Goal: Information Seeking & Learning: Understand process/instructions

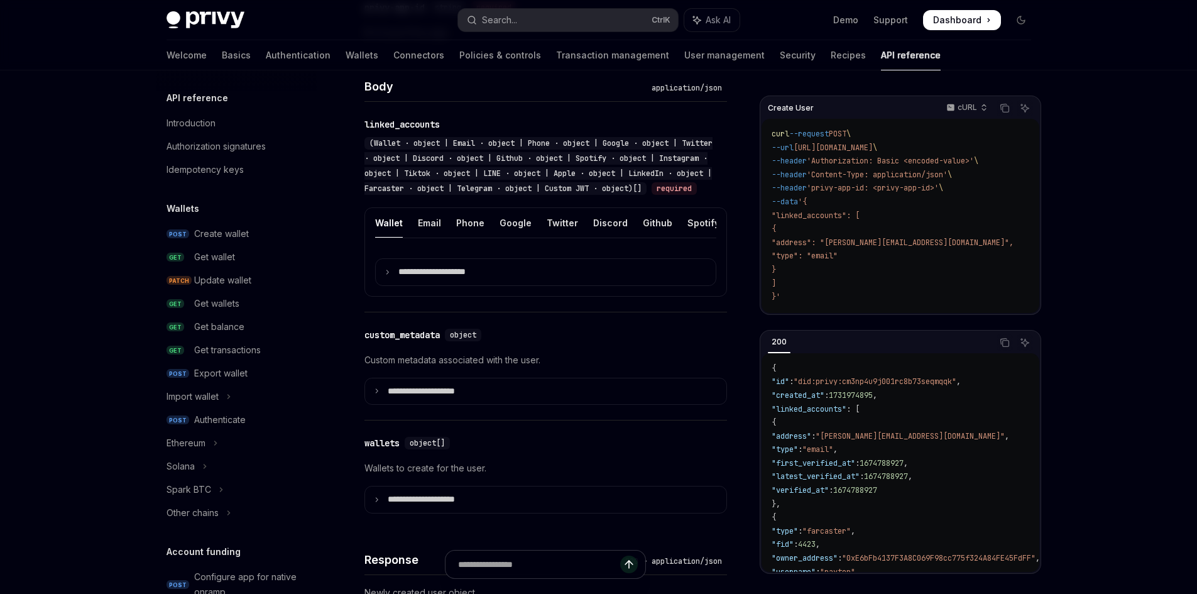
scroll to position [748, 0]
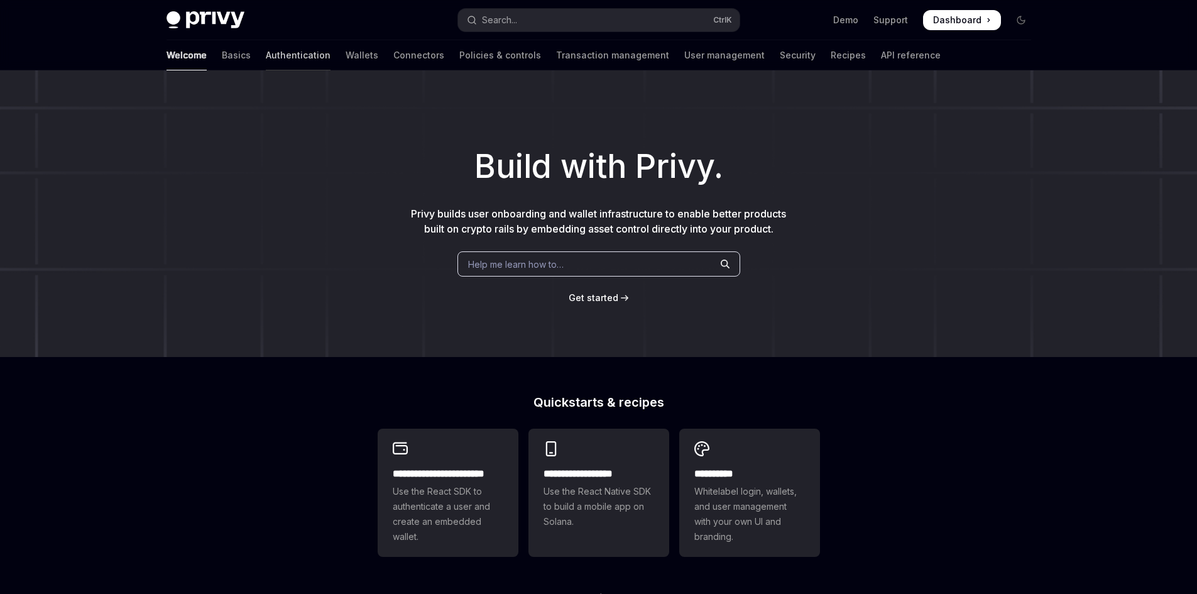
click at [266, 52] on link "Authentication" at bounding box center [298, 55] width 65 height 30
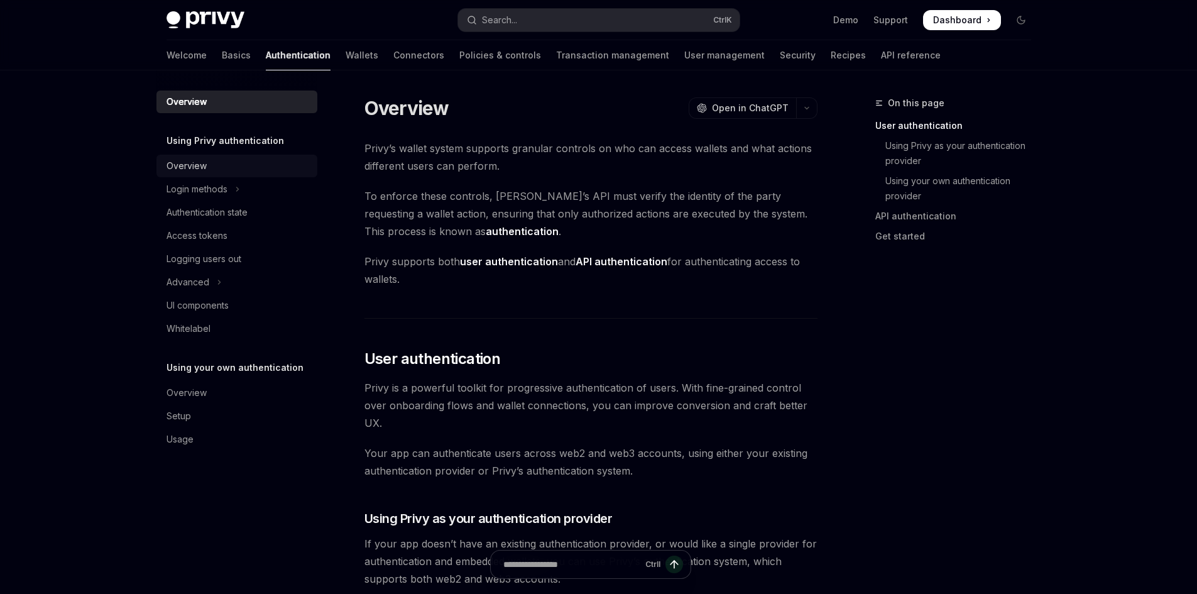
click at [191, 172] on div "Overview" at bounding box center [186, 165] width 40 height 15
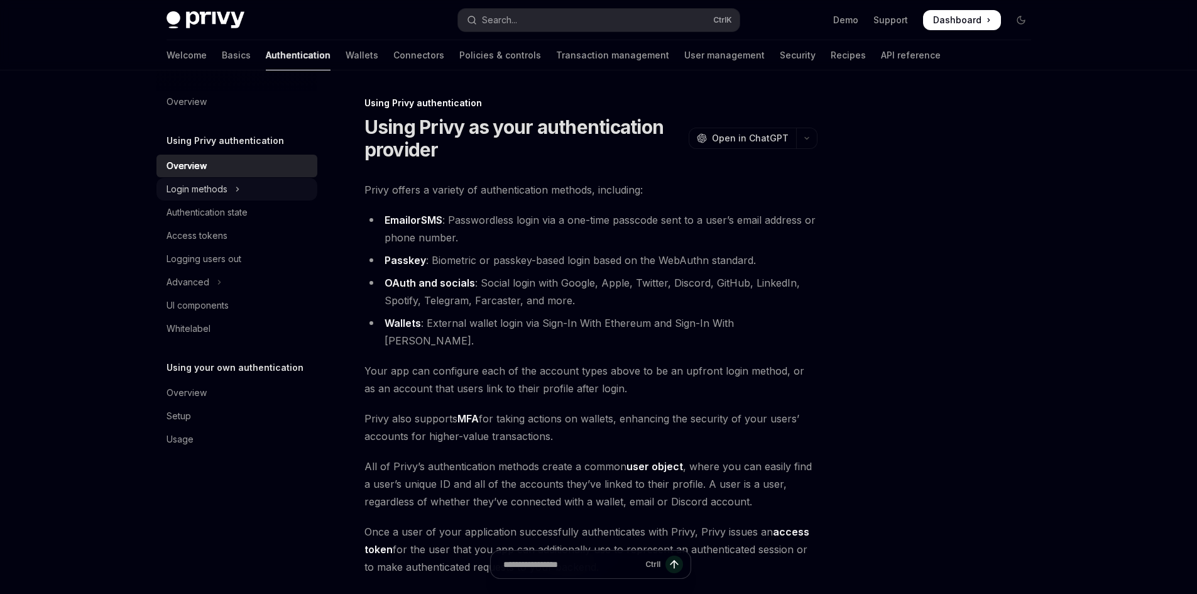
click at [219, 196] on div "Login methods" at bounding box center [196, 189] width 61 height 15
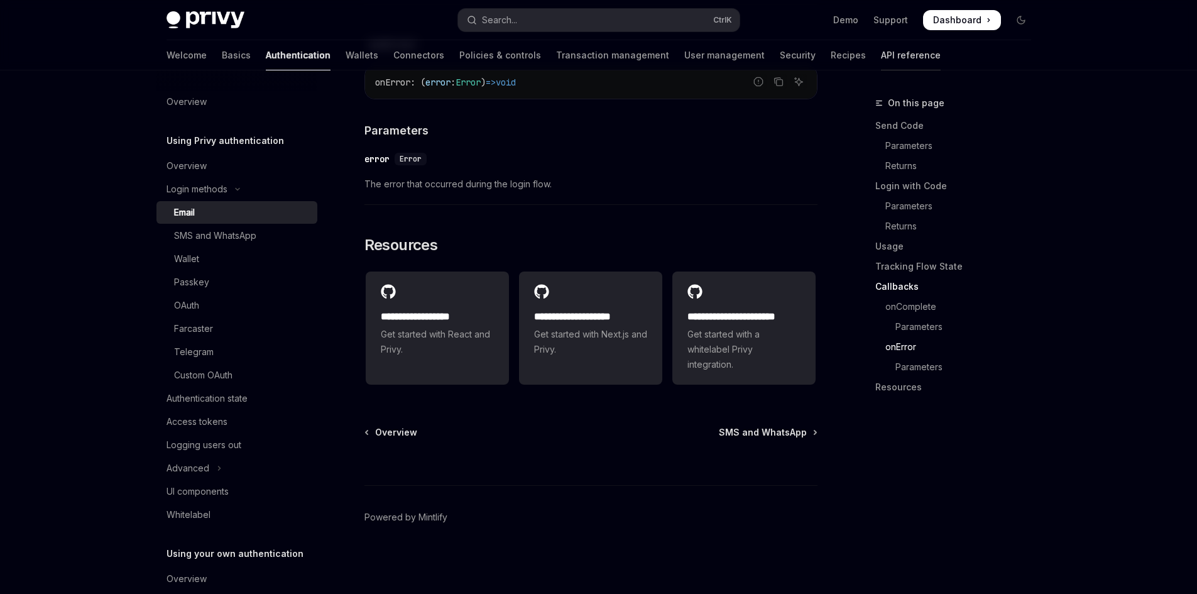
click at [881, 54] on link "API reference" at bounding box center [911, 55] width 60 height 30
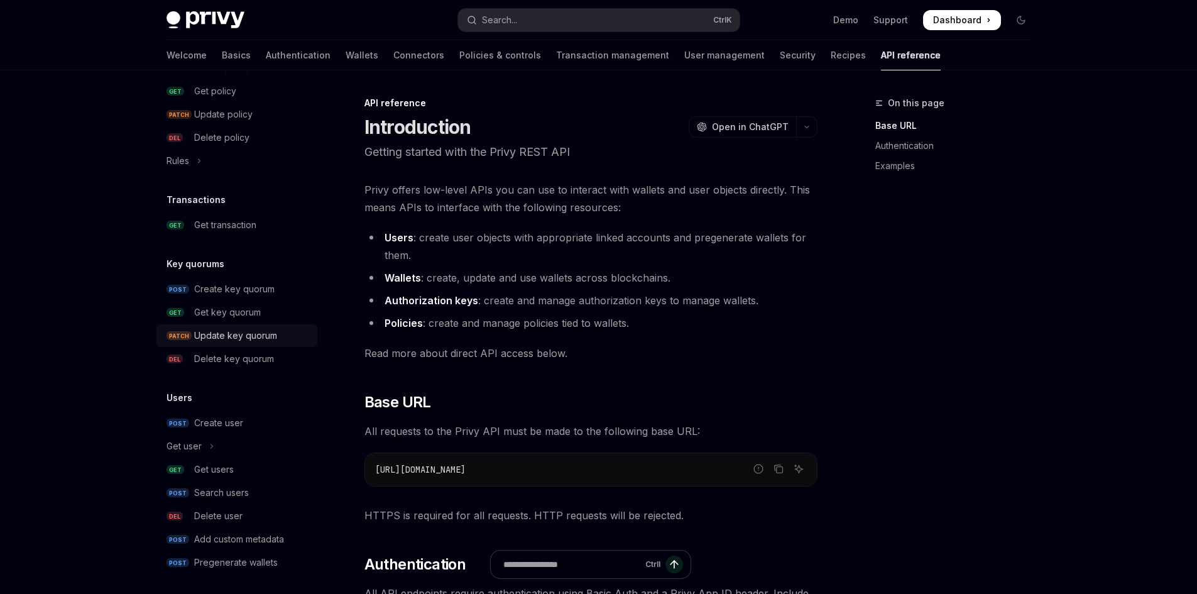
scroll to position [748, 0]
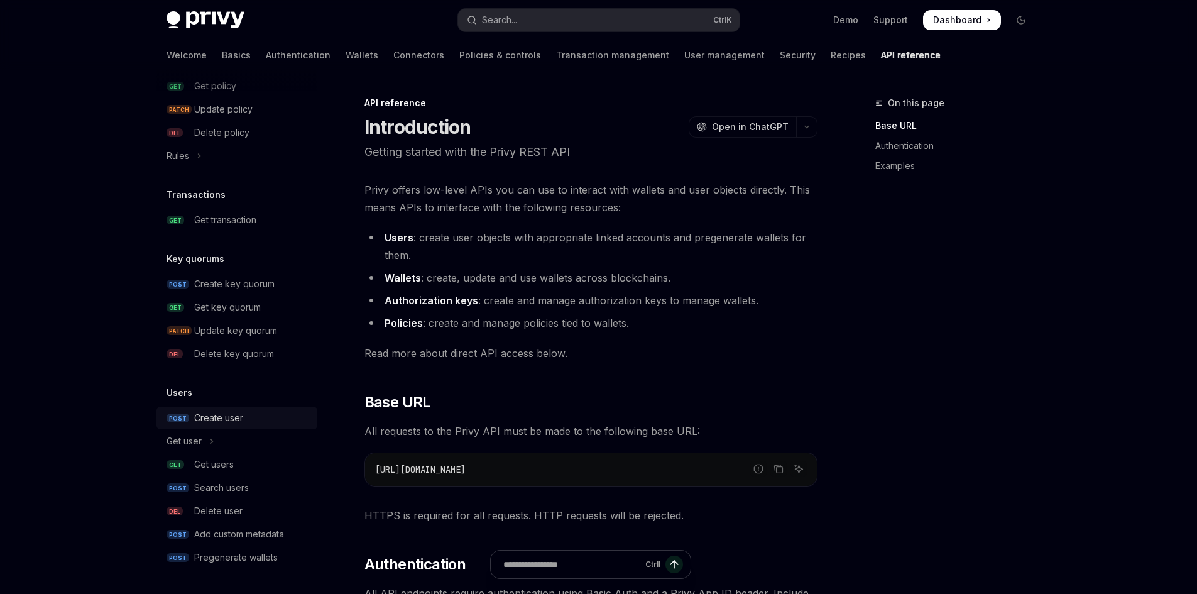
click at [216, 412] on div "Create user" at bounding box center [218, 417] width 49 height 15
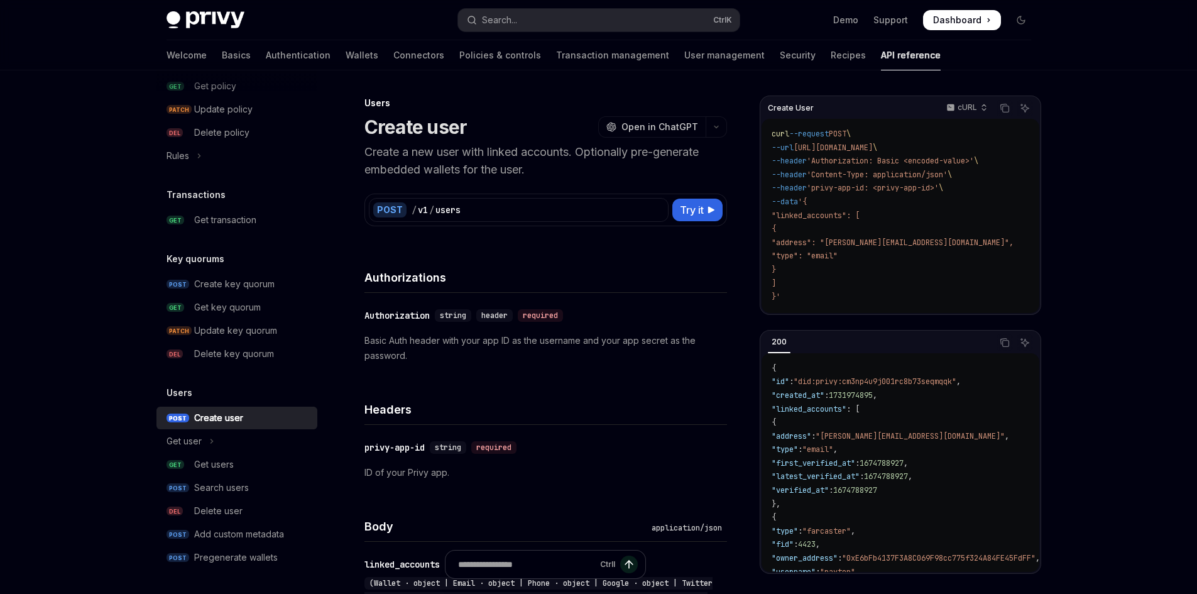
type textarea "*"
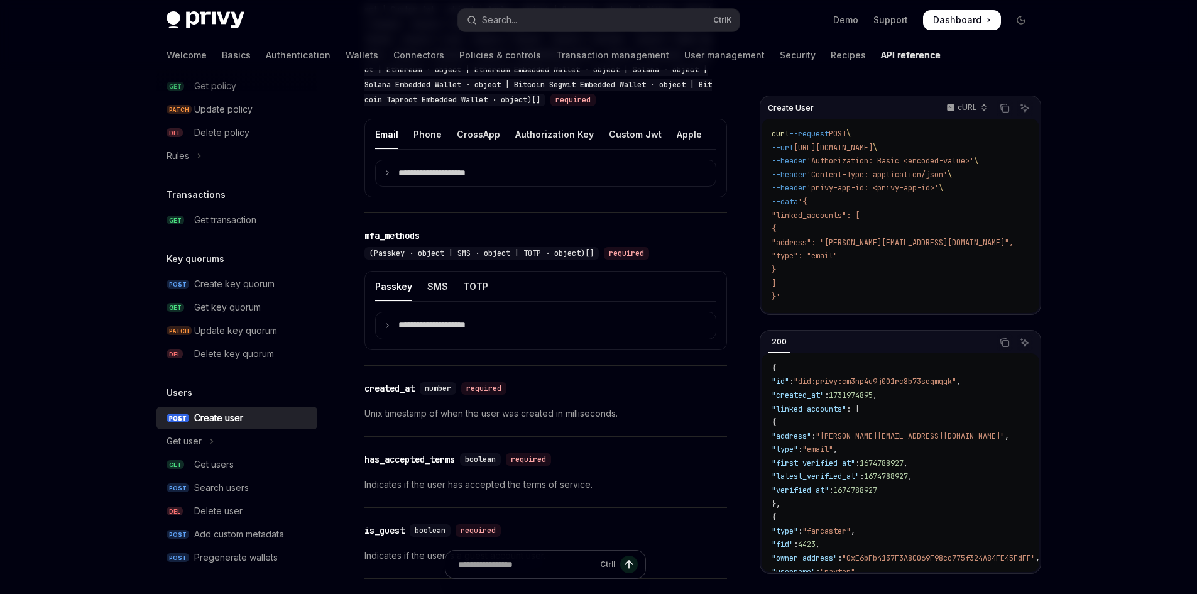
scroll to position [964, 0]
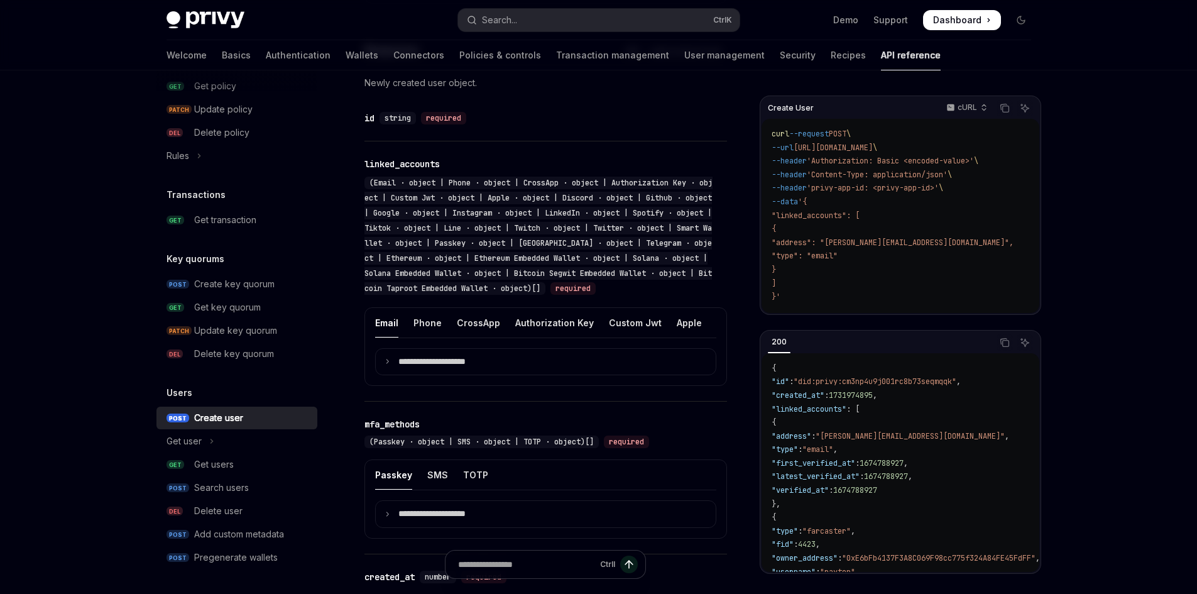
click at [556, 115] on div "​ id string required" at bounding box center [545, 117] width 362 height 45
click at [515, 19] on div "Search..." at bounding box center [499, 20] width 35 height 15
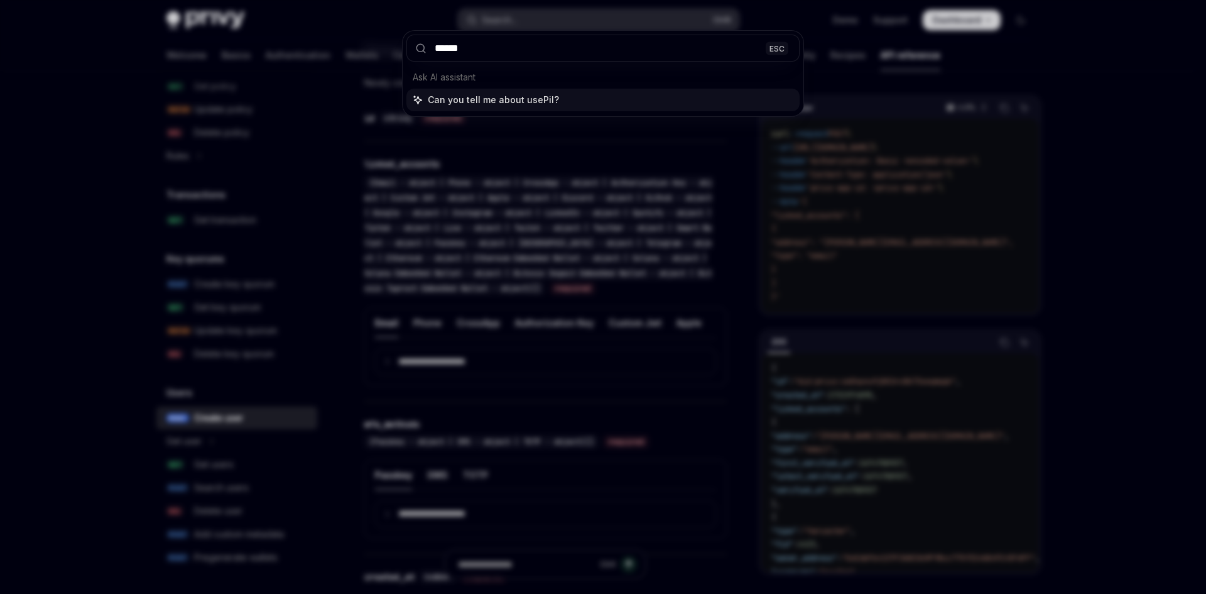
type input "*******"
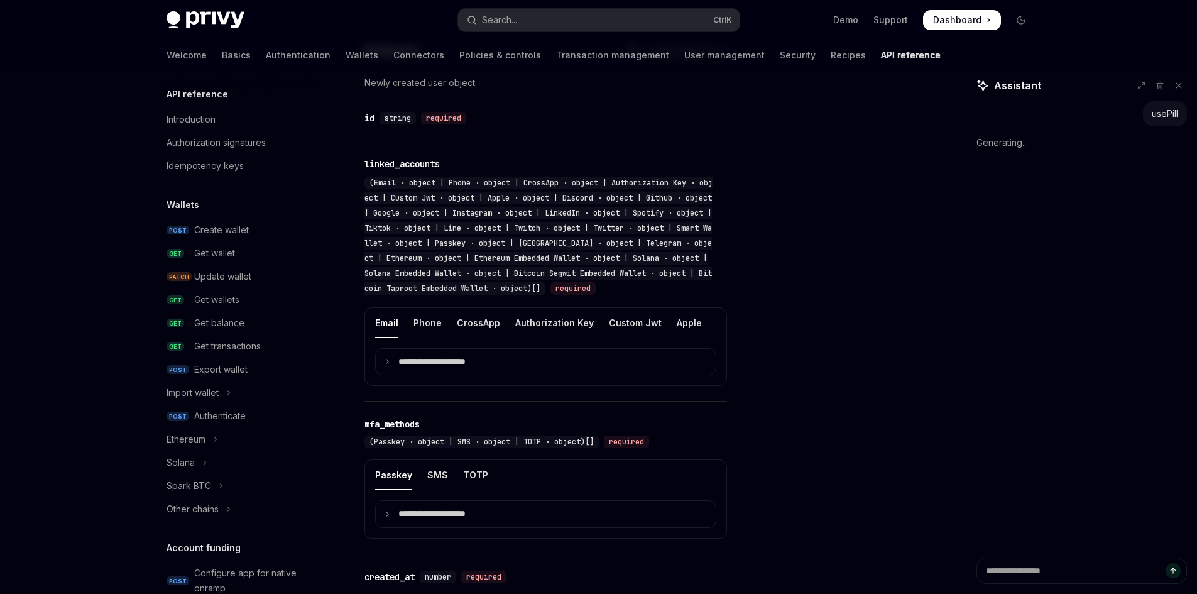
scroll to position [0, 0]
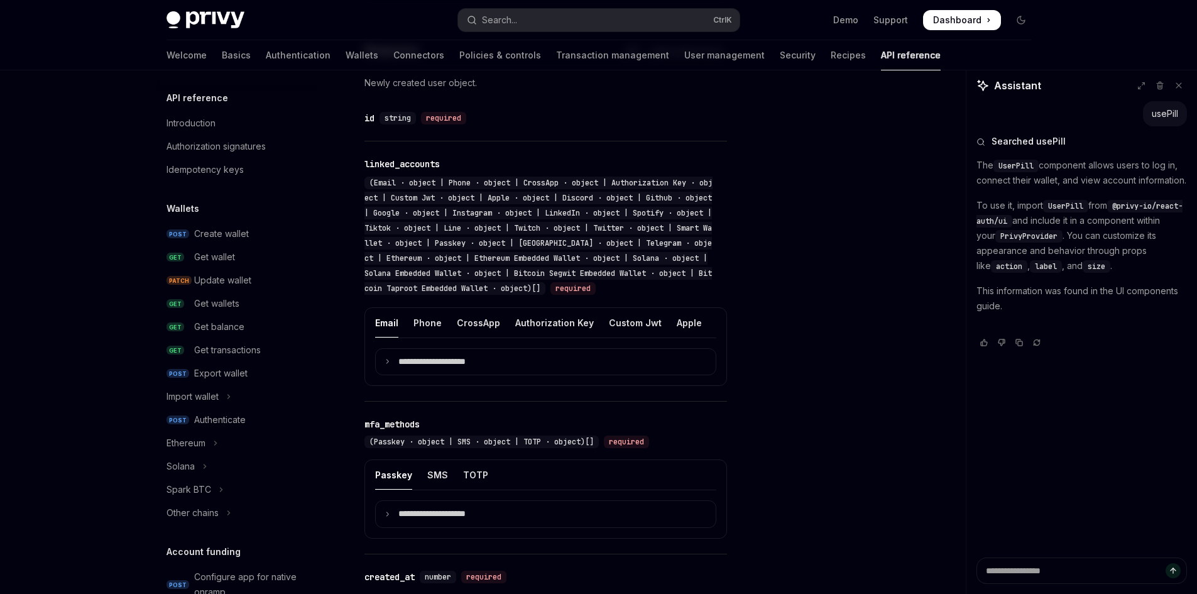
type textarea "*"
